Goal: Information Seeking & Learning: Learn about a topic

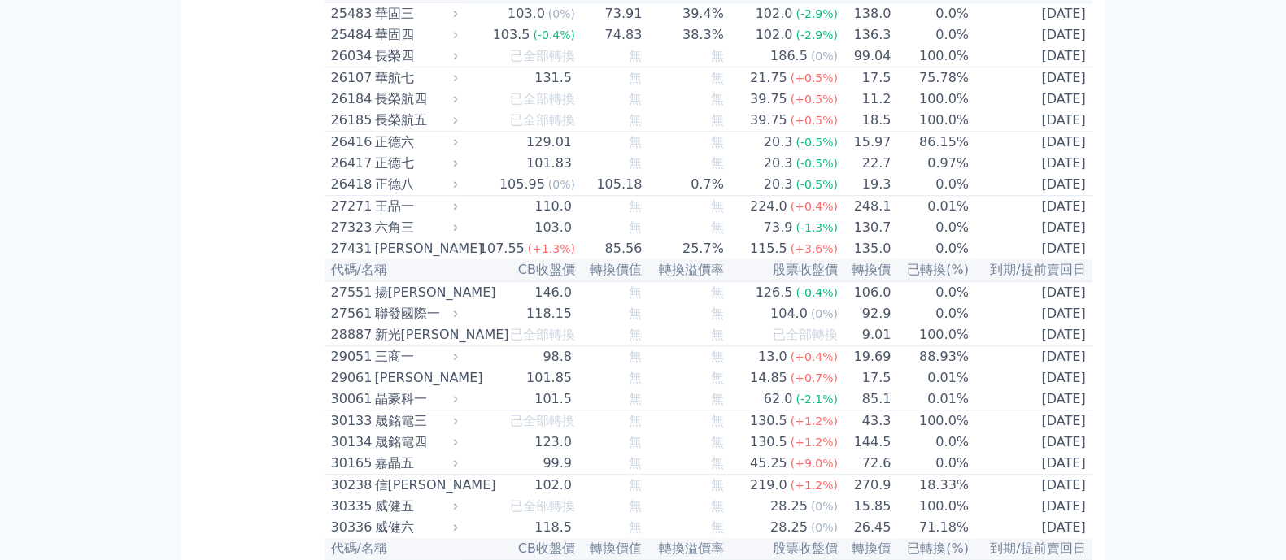
scroll to position [2033, 0]
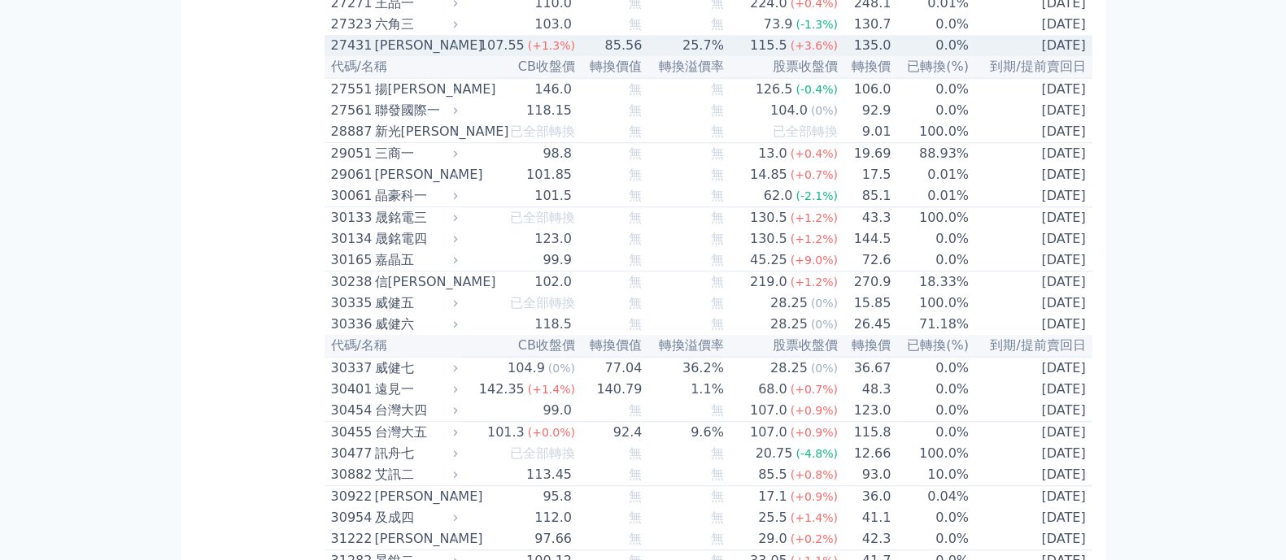
click at [647, 56] on td "25.7%" at bounding box center [682, 45] width 81 height 21
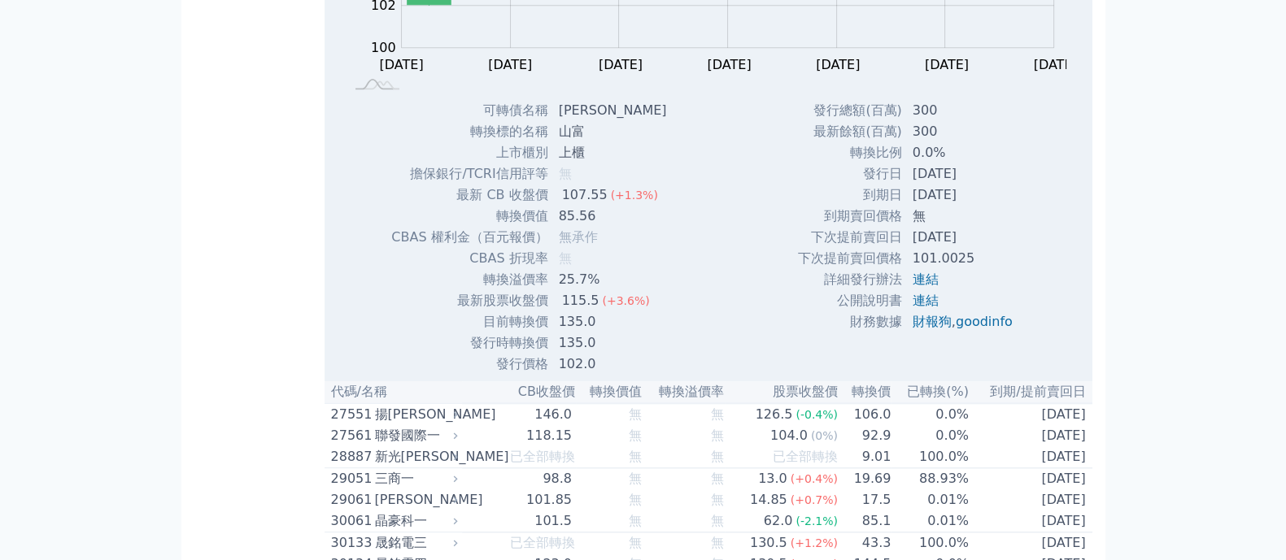
scroll to position [2135, 0]
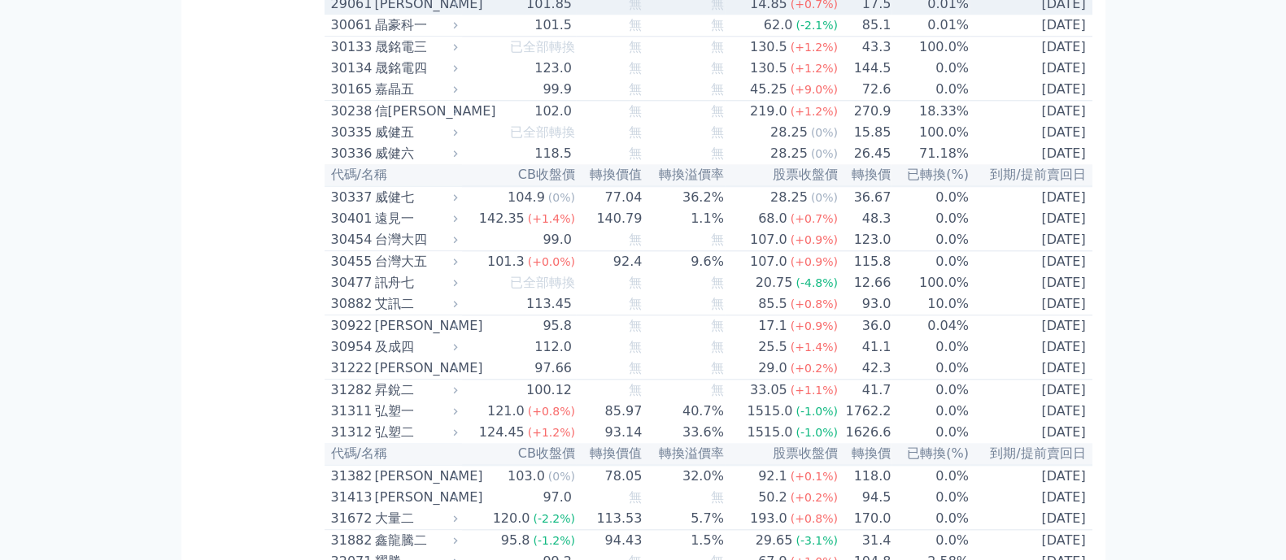
scroll to position [2236, 0]
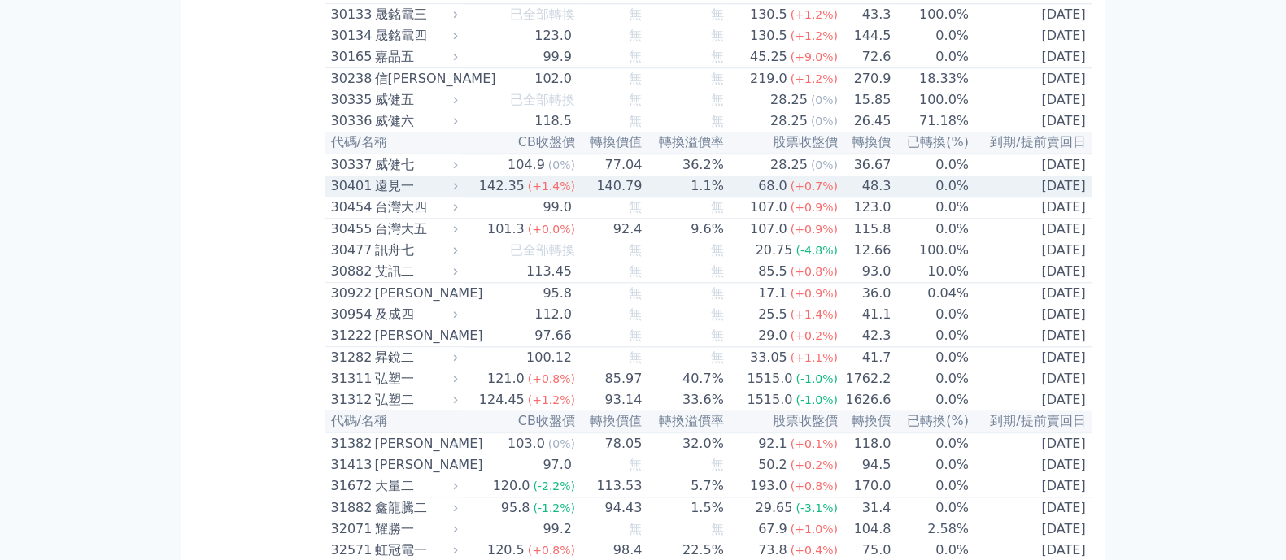
click at [568, 196] on div "(+1.4%)" at bounding box center [551, 186] width 47 height 20
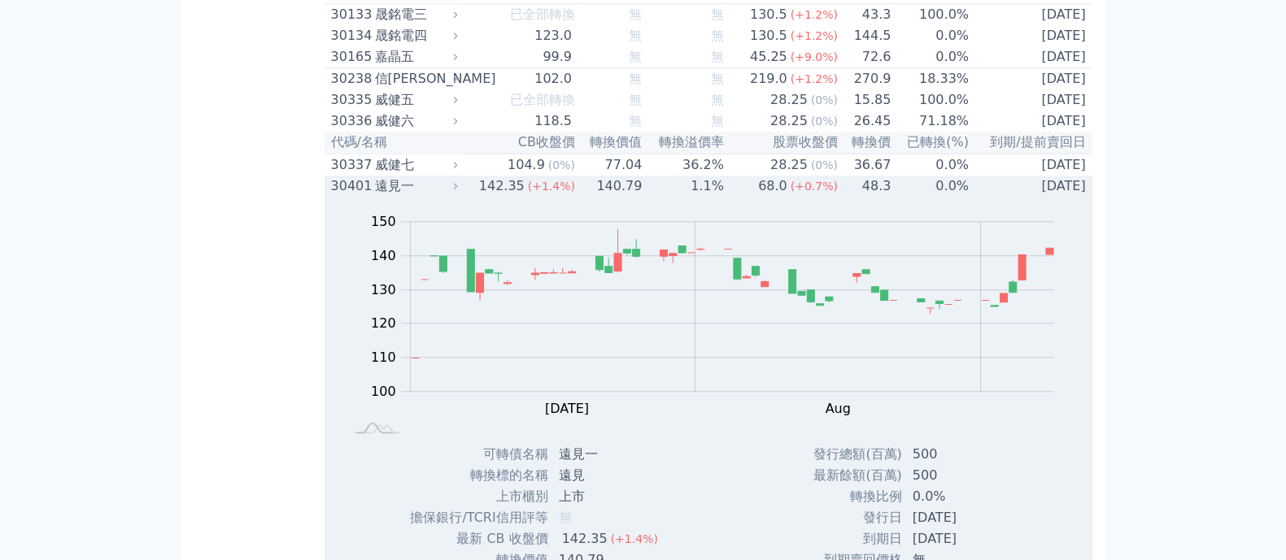
click at [568, 196] on div "(+1.4%)" at bounding box center [551, 186] width 47 height 20
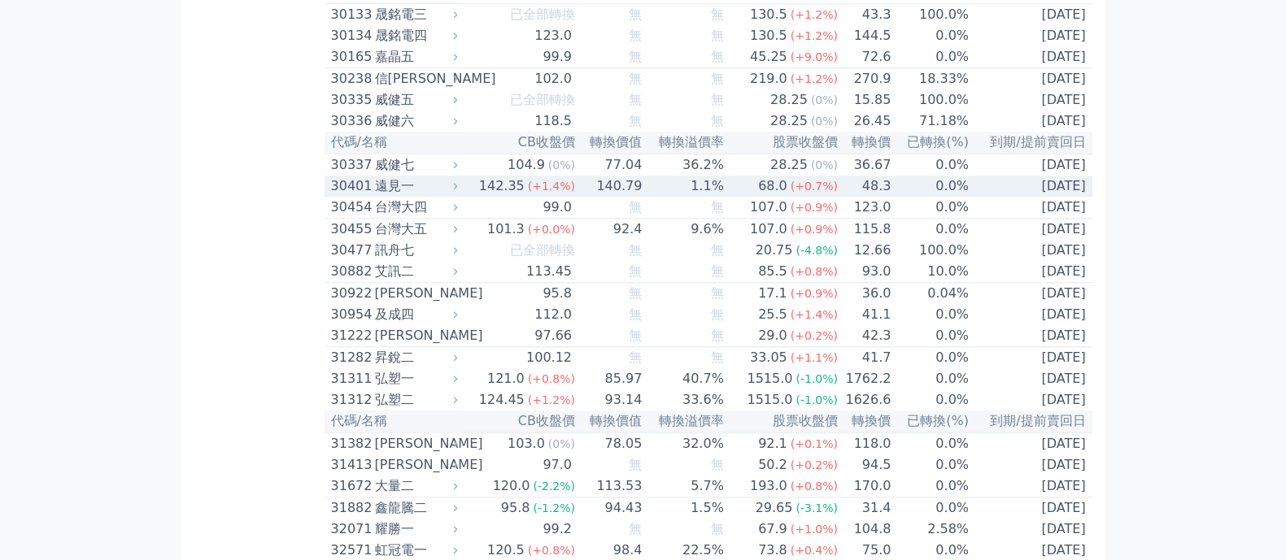
click at [808, 196] on div "(+0.7%)" at bounding box center [813, 186] width 47 height 20
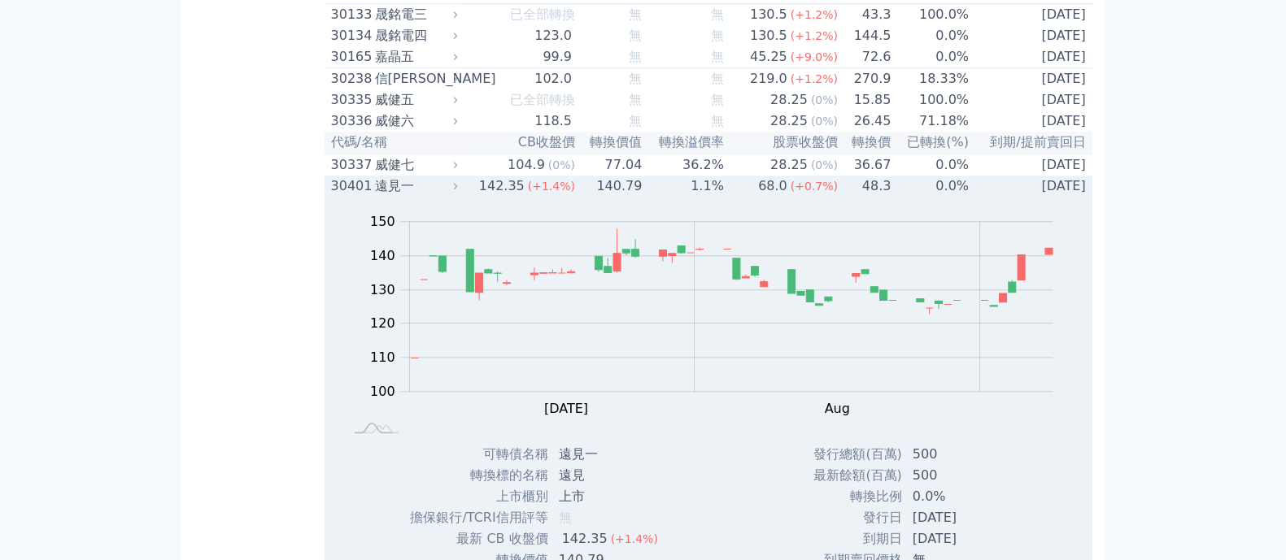
click at [660, 197] on td "1.1%" at bounding box center [682, 186] width 81 height 21
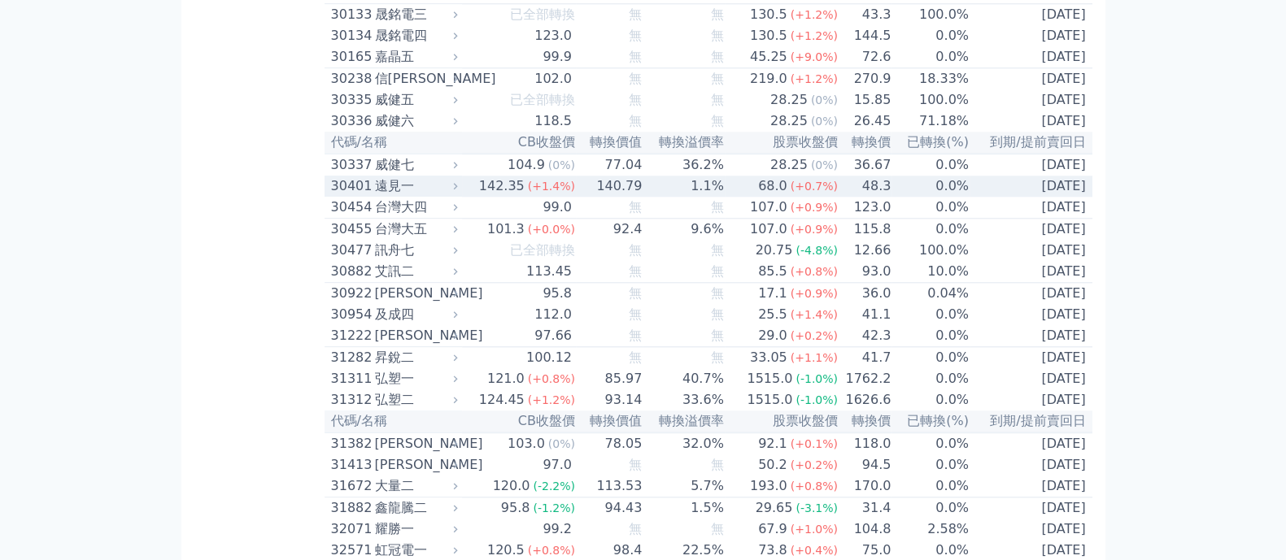
click at [876, 197] on td "48.3" at bounding box center [864, 186] width 53 height 21
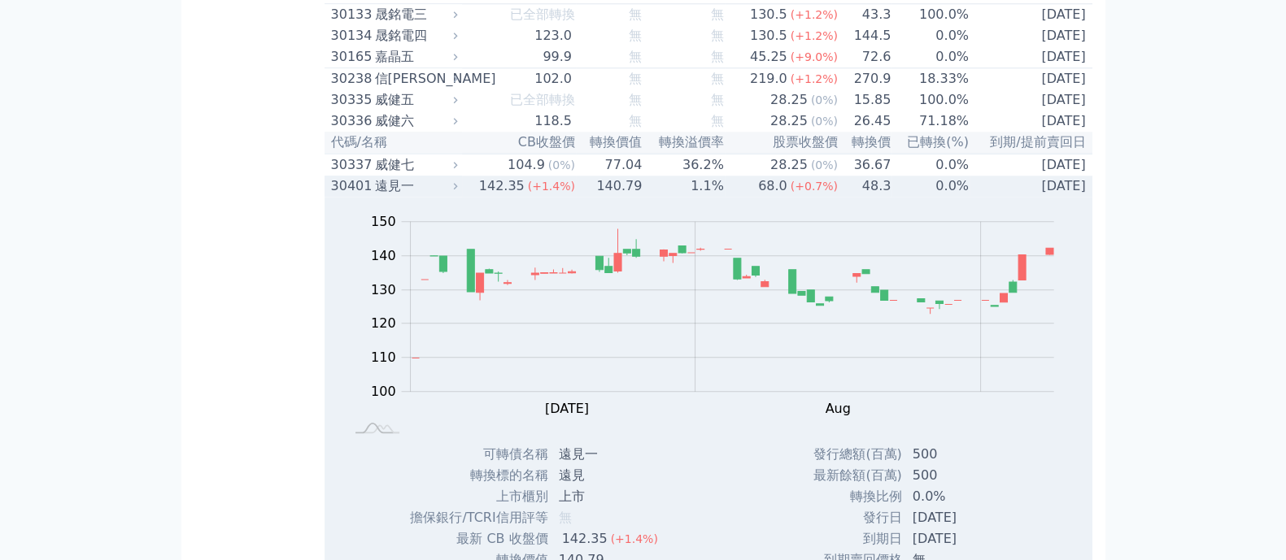
click at [876, 197] on td "48.3" at bounding box center [864, 186] width 53 height 21
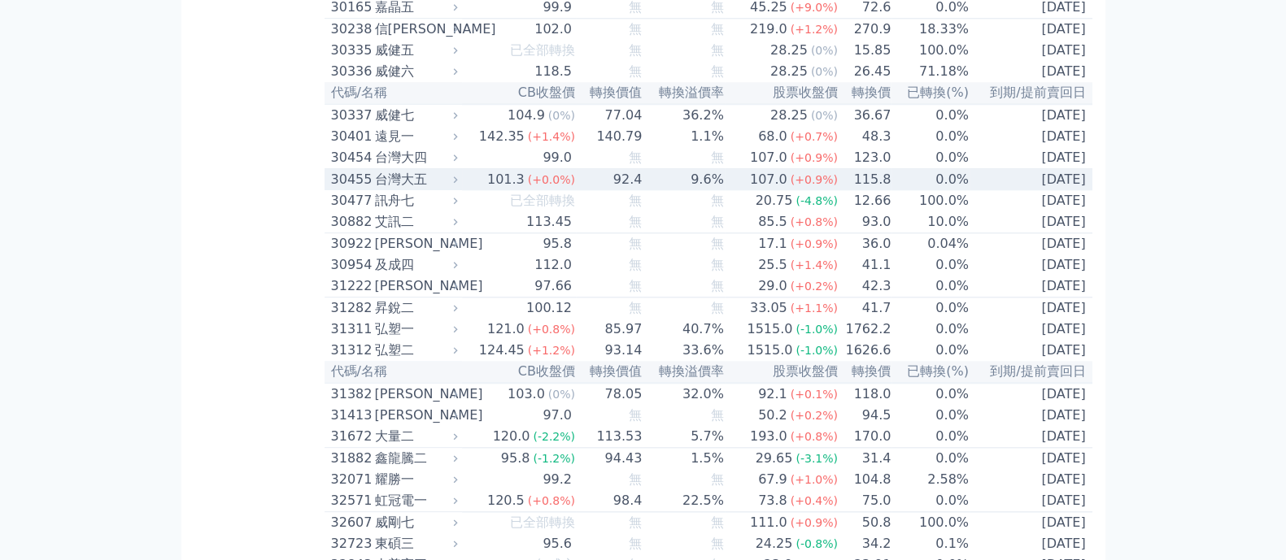
scroll to position [2440, 0]
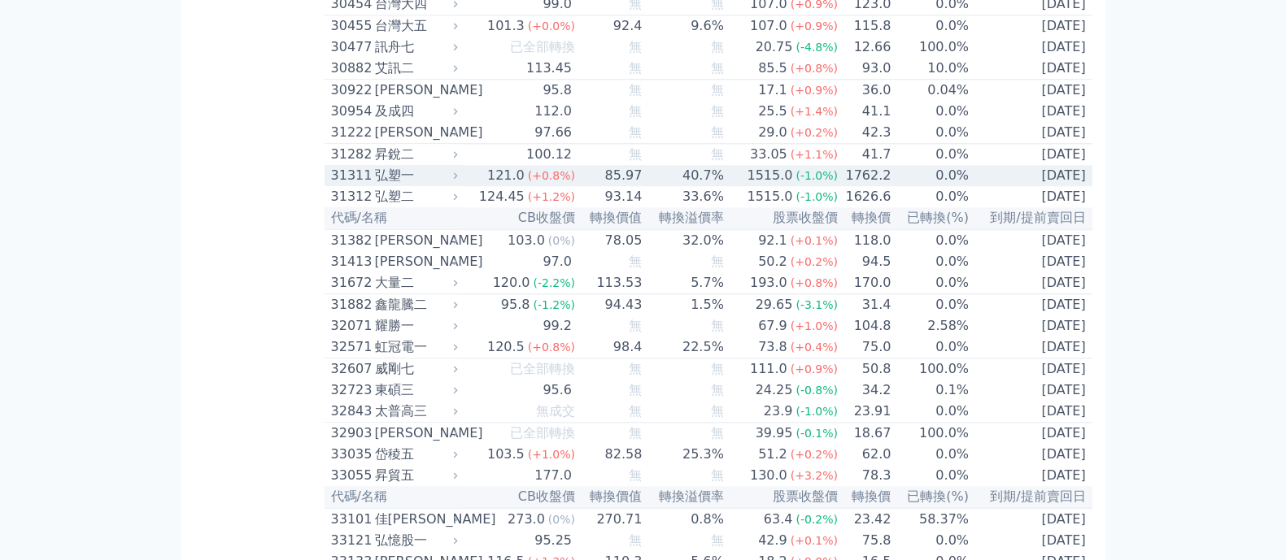
click at [502, 185] on div "121.0" at bounding box center [506, 176] width 44 height 20
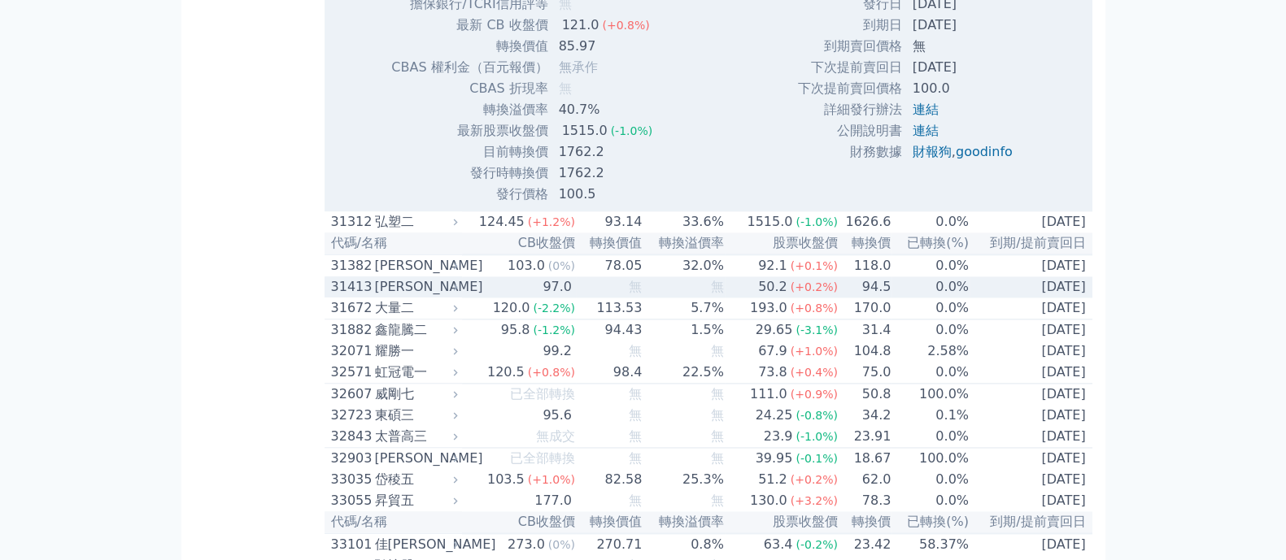
scroll to position [3049, 0]
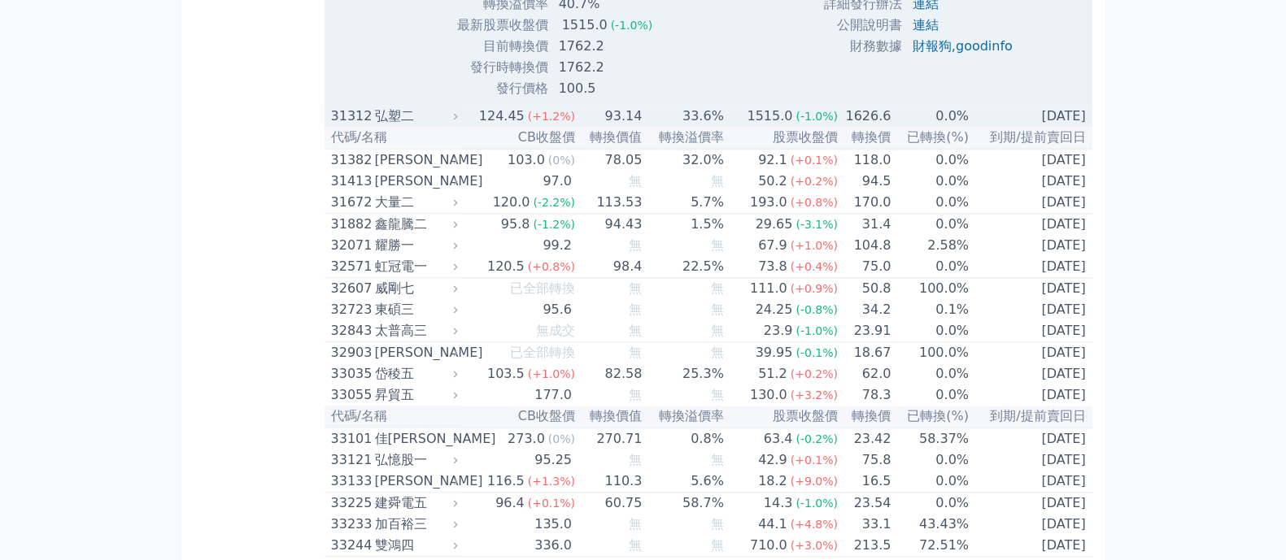
click at [598, 127] on td "93.14" at bounding box center [609, 116] width 67 height 21
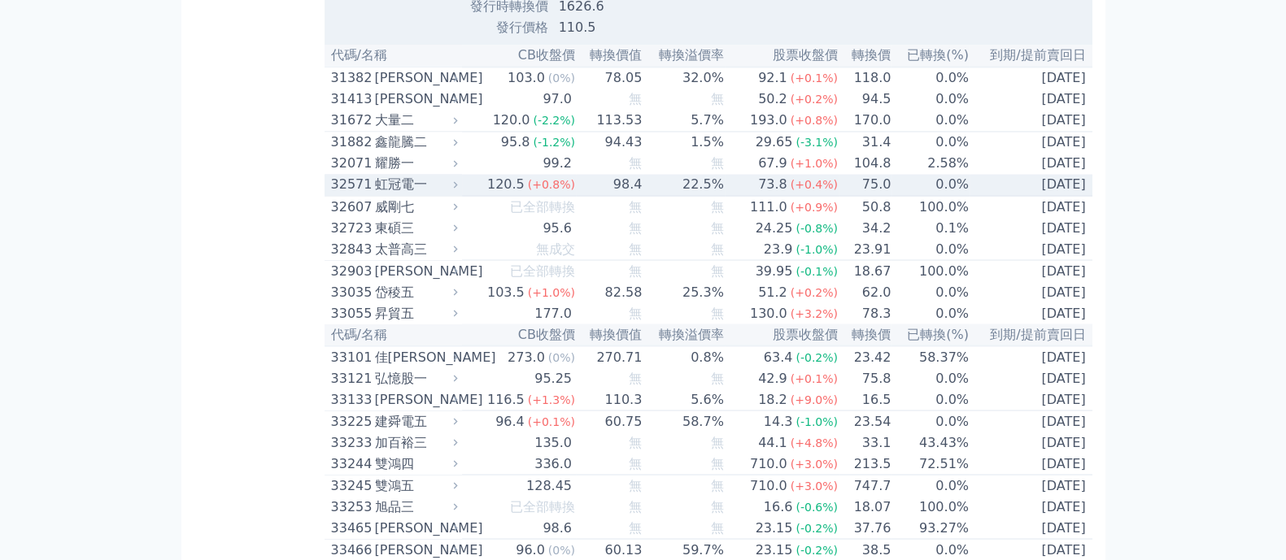
scroll to position [3964, 0]
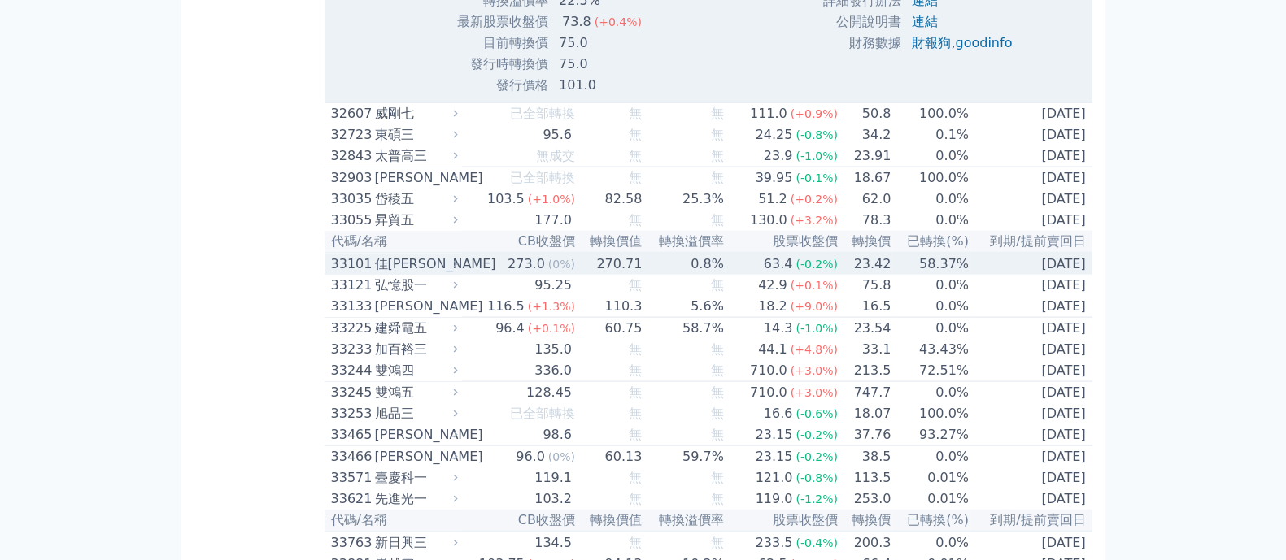
scroll to position [4371, 0]
